Goal: Navigation & Orientation: Find specific page/section

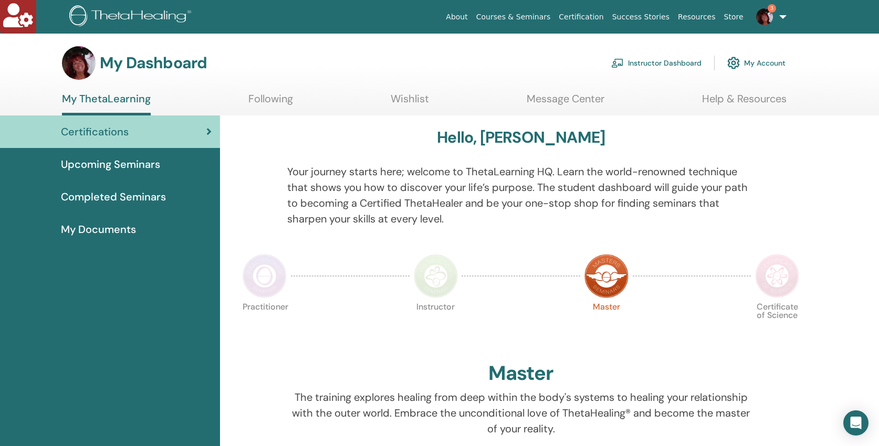
click at [643, 65] on link "Instructor Dashboard" at bounding box center [656, 62] width 90 height 23
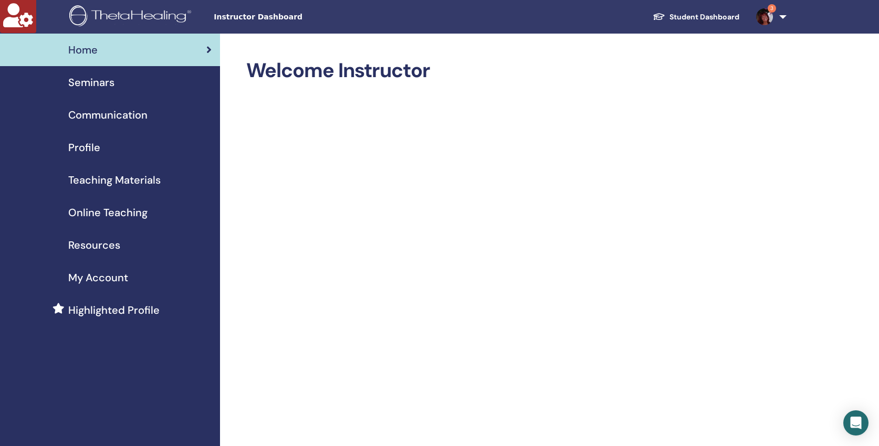
click at [698, 14] on link "Student Dashboard" at bounding box center [695, 16] width 103 height 19
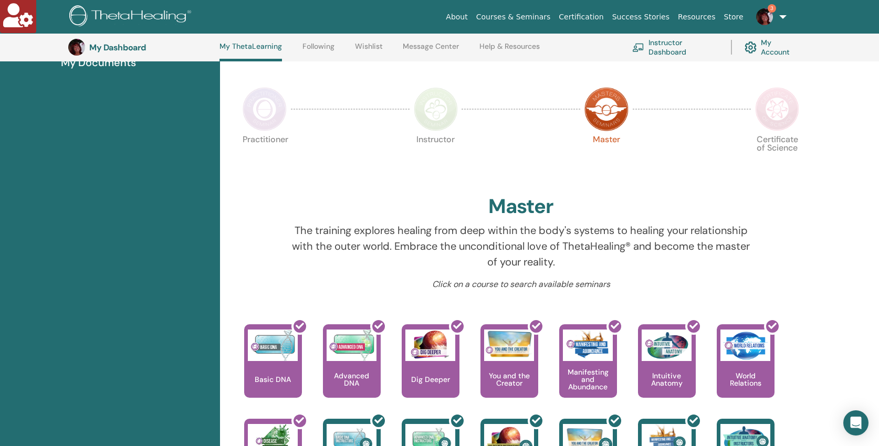
scroll to position [224, 0]
